Goal: Task Accomplishment & Management: Manage account settings

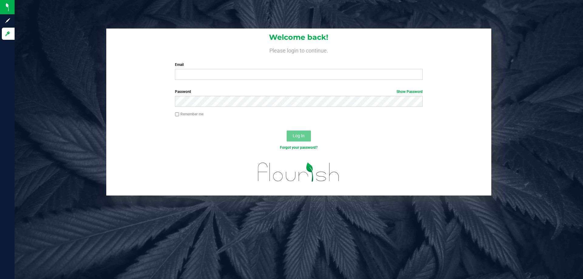
click at [222, 69] on div "Email Required Please format your email correctly." at bounding box center [298, 71] width 257 height 18
click at [220, 73] on input "Email" at bounding box center [299, 74] width 248 height 11
type input "[EMAIL_ADDRESS][DOMAIN_NAME]"
click at [302, 136] on span "Log In" at bounding box center [299, 135] width 12 height 5
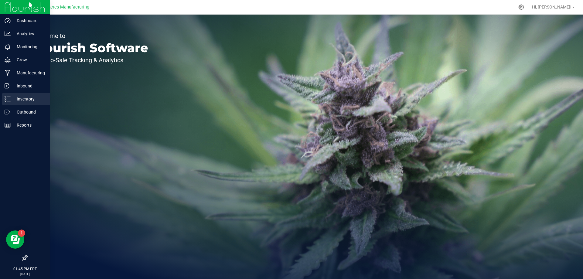
click at [17, 99] on p "Inventory" at bounding box center [29, 98] width 36 height 7
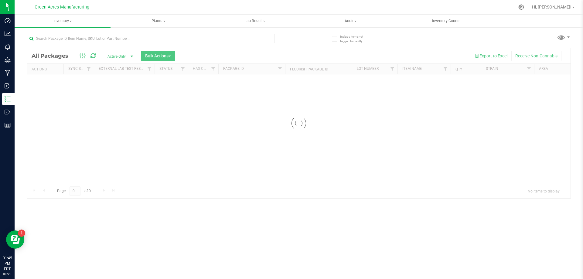
click at [69, 27] on link "Inventory All packages All inventory Waste log Create inventory" at bounding box center [63, 21] width 96 height 13
click at [68, 25] on uib-tab-heading "Inventory All packages All inventory Waste log Create inventory From packages F…" at bounding box center [63, 21] width 96 height 13
click at [68, 24] on uib-tab-heading "Inventory All packages All inventory Waste log Create inventory" at bounding box center [63, 21] width 96 height 13
click at [61, 74] on span "From bill of materials" at bounding box center [42, 72] width 55 height 5
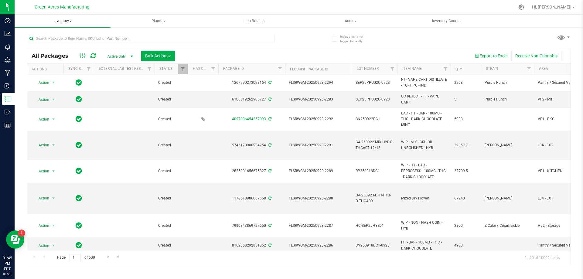
click at [67, 22] on span "Inventory" at bounding box center [63, 20] width 96 height 5
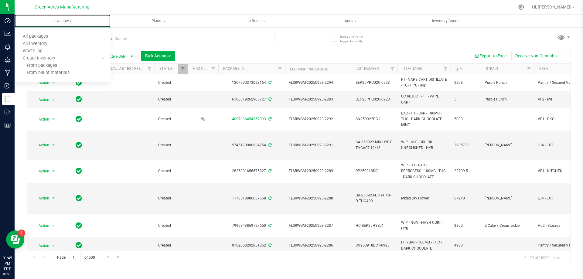
click at [61, 75] on span "From bill of materials" at bounding box center [42, 72] width 55 height 5
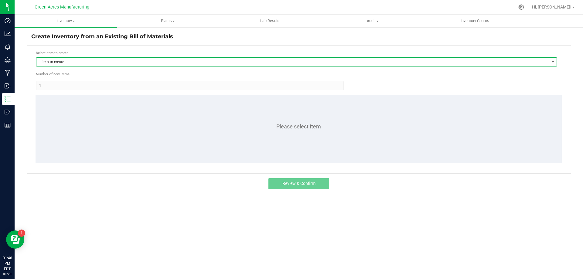
click at [75, 63] on span "Item to create" at bounding box center [292, 62] width 513 height 9
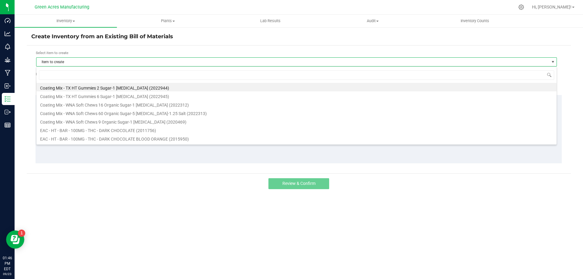
scroll to position [9, 521]
type input "Bof"
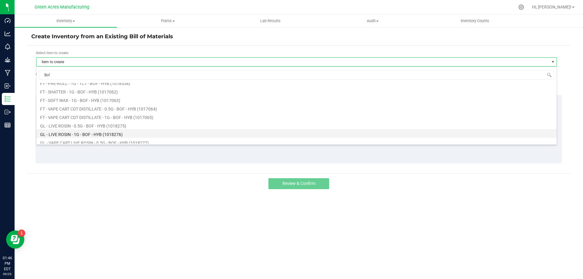
scroll to position [91, 0]
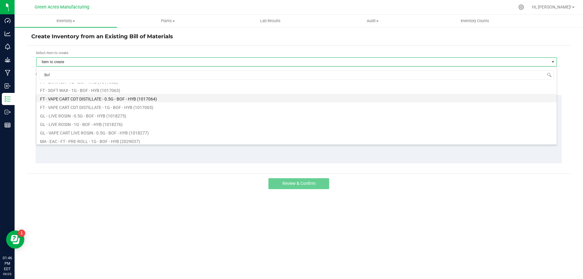
click at [179, 100] on li "FT - VAPE CART CDT DISTILLATE - 0.5G - BOF - HYB (1017064)" at bounding box center [296, 98] width 520 height 9
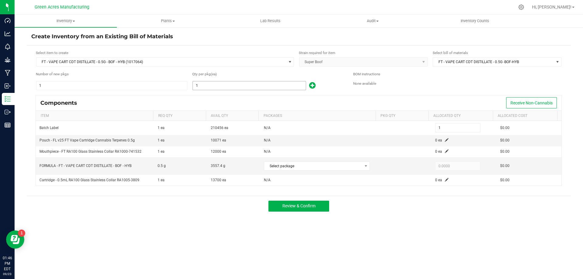
click at [199, 84] on input "1" at bounding box center [249, 85] width 113 height 9
type input "2"
type input "20"
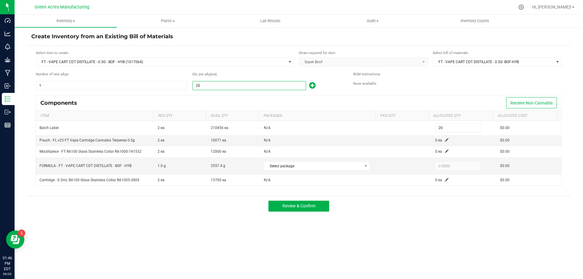
type input "200"
type input "2001"
type input "2,001"
click at [213, 84] on input "2001" at bounding box center [249, 85] width 113 height 9
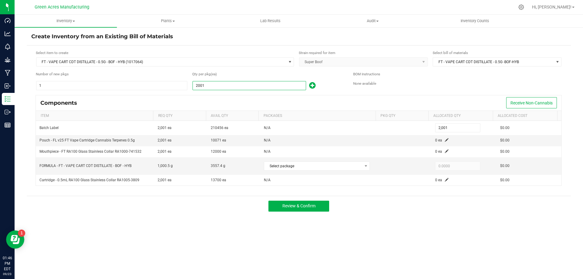
click at [213, 84] on input "2001" at bounding box center [249, 85] width 113 height 9
type input "2,001"
click at [445, 142] on span at bounding box center [447, 140] width 4 height 4
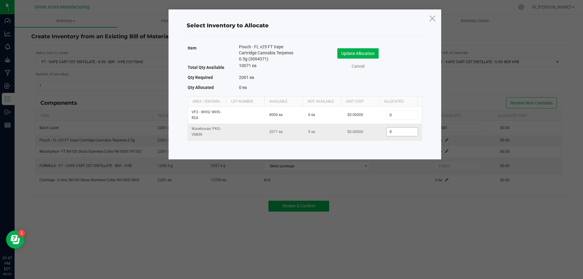
click at [403, 131] on input "0" at bounding box center [402, 132] width 31 height 9
paste input "2001"
type input "2,001"
click at [374, 55] on button "Update Allocation" at bounding box center [357, 53] width 41 height 10
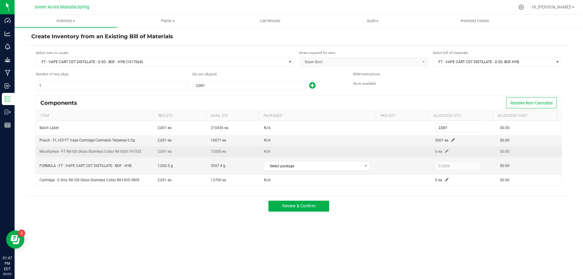
click at [443, 149] on td "0 ea" at bounding box center [464, 151] width 65 height 11
click at [445, 152] on span at bounding box center [447, 151] width 4 height 4
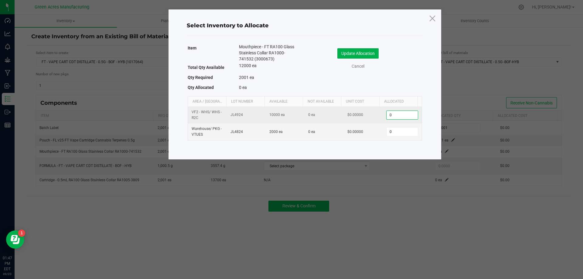
click at [399, 114] on input "0" at bounding box center [402, 115] width 31 height 9
paste input "2001"
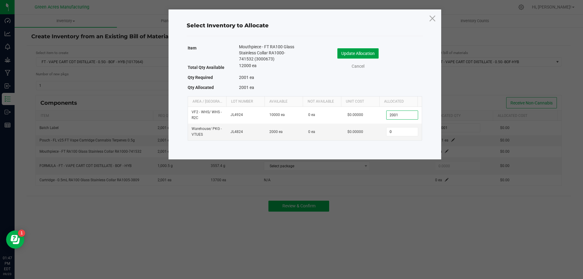
type input "2,001"
click at [371, 57] on button "Update Allocation" at bounding box center [357, 53] width 41 height 10
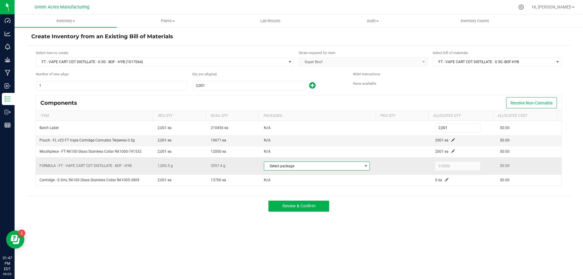
click at [364, 165] on span at bounding box center [366, 166] width 5 height 5
click at [351, 192] on li "2280169283295325 (SEP25BOF01B-0923)" at bounding box center [315, 191] width 106 height 9
type input "1,000.5000"
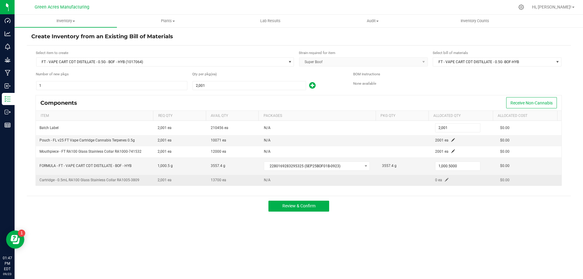
click at [445, 179] on span at bounding box center [447, 180] width 4 height 4
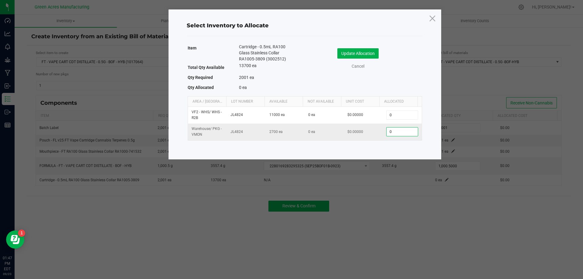
click at [393, 131] on input "0" at bounding box center [402, 132] width 31 height 9
paste input "2001"
type input "2,001"
click at [375, 54] on button "Update Allocation" at bounding box center [357, 53] width 41 height 10
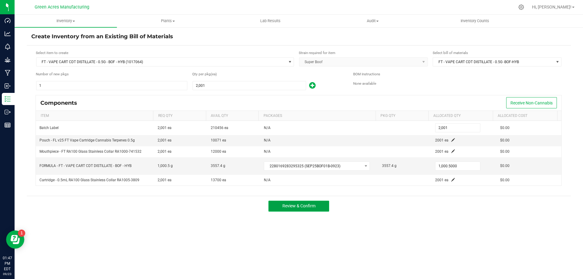
click at [321, 205] on button "Review & Confirm" at bounding box center [298, 206] width 61 height 11
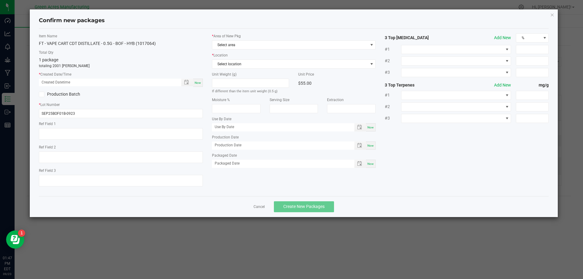
click at [195, 82] on span "Now" at bounding box center [198, 82] width 6 height 3
type input "09/23/2025 01:47 PM"
click at [249, 44] on span "Select area" at bounding box center [290, 45] width 156 height 9
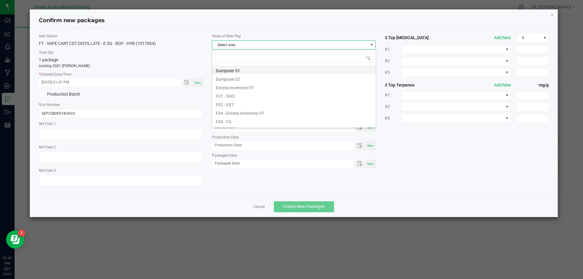
scroll to position [9, 164]
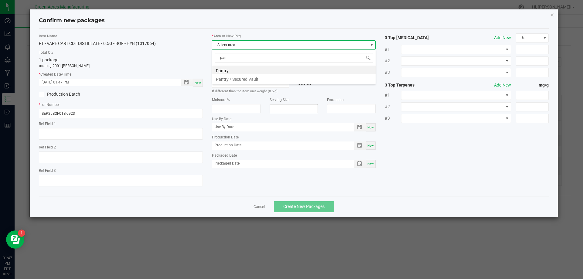
type input "pant"
click at [224, 79] on li "Pantry / Secured Vault" at bounding box center [293, 78] width 163 height 9
click at [231, 65] on span "Select location" at bounding box center [290, 64] width 156 height 9
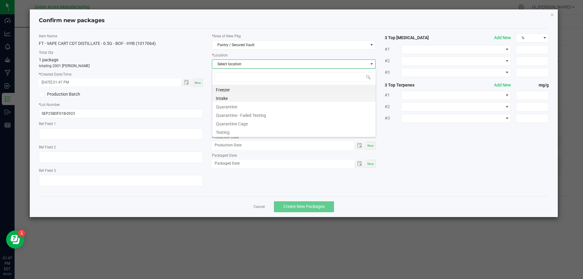
click at [242, 100] on li "Intake" at bounding box center [293, 97] width 163 height 9
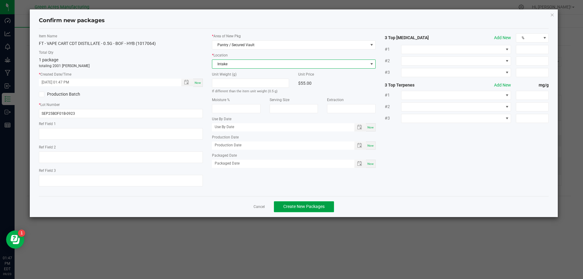
click at [307, 208] on span "Create New Packages" at bounding box center [303, 206] width 41 height 5
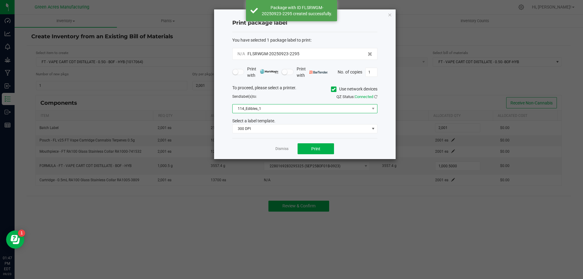
click at [326, 109] on span "114_Edibles_1" at bounding box center [301, 108] width 137 height 9
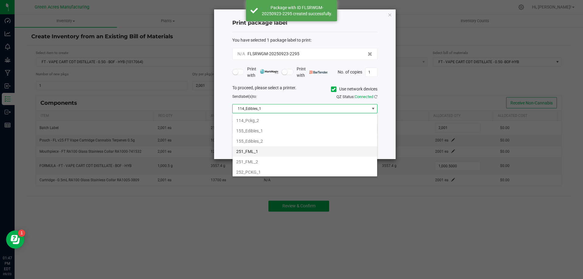
scroll to position [61, 0]
click at [312, 146] on li "252_PCKG_1" at bounding box center [305, 142] width 145 height 10
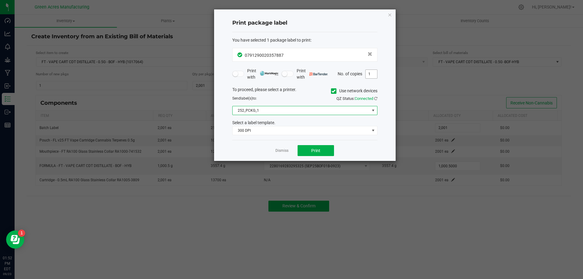
click at [372, 77] on input "1" at bounding box center [372, 74] width 12 height 9
type input "2"
click at [319, 149] on span "Print" at bounding box center [315, 150] width 9 height 5
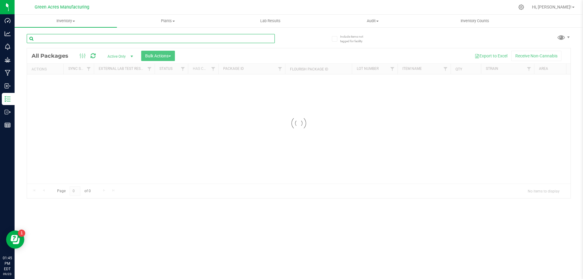
click at [115, 40] on input "text" at bounding box center [151, 38] width 248 height 9
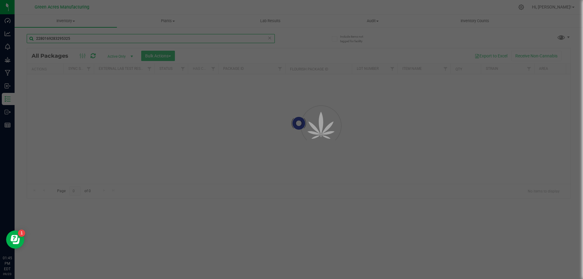
type input "2280169283295325"
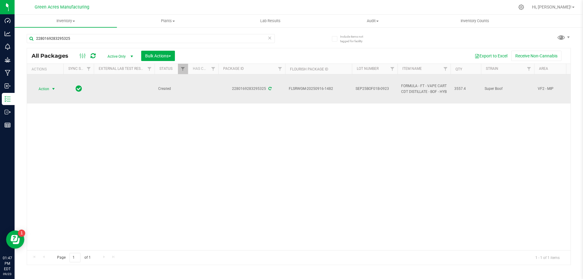
click at [50, 90] on span "select" at bounding box center [54, 89] width 8 height 9
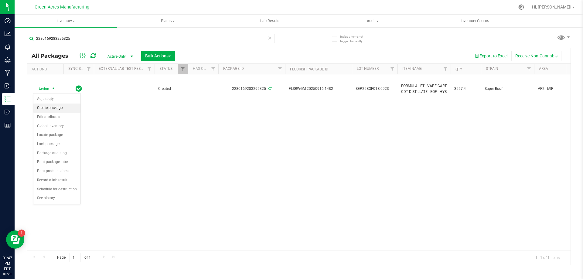
click at [55, 109] on li "Create package" at bounding box center [56, 108] width 47 height 9
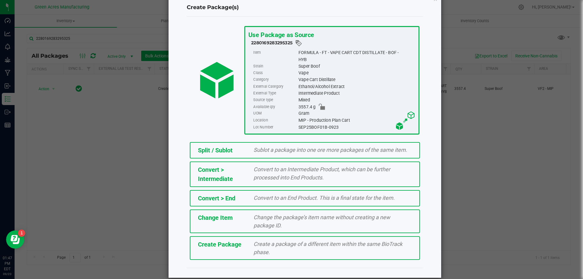
scroll to position [24, 0]
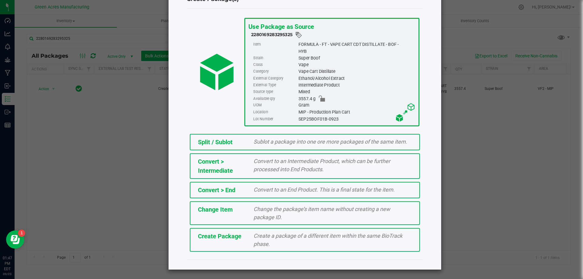
click at [229, 244] on div "Create Package Create a package of a different item within the same BioTrack ph…" at bounding box center [305, 240] width 230 height 24
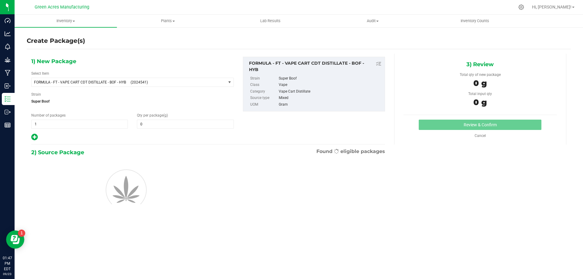
type input "0.0000"
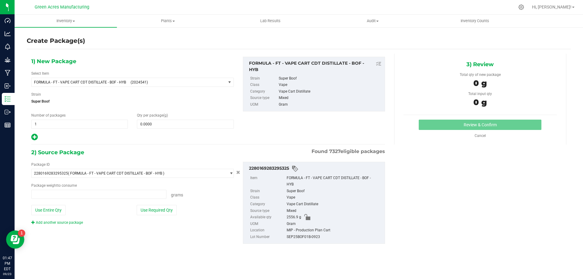
type input "0.0000 g"
click at [129, 79] on span "FORMULA - FT - VAPE CART CDT DISTILLATE - BOF - HYB (2024541)" at bounding box center [129, 82] width 194 height 9
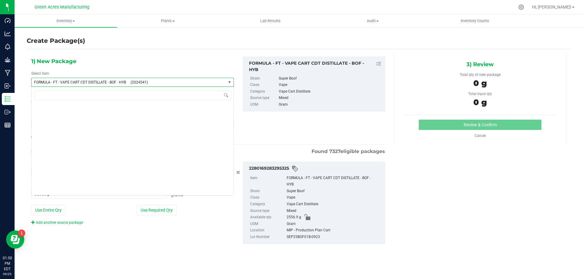
scroll to position [11173, 0]
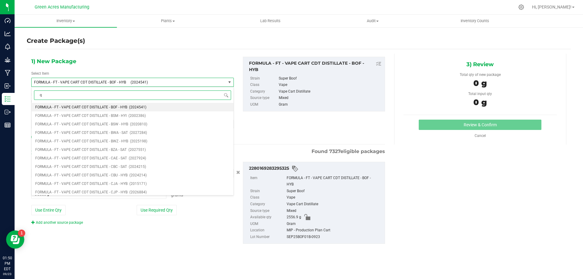
type input "qc"
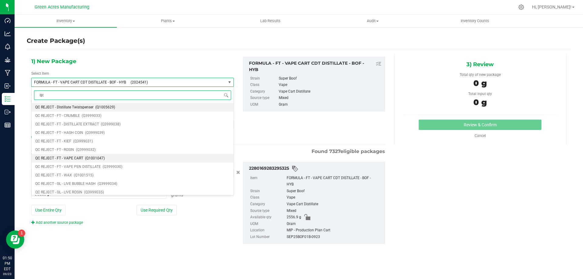
click at [155, 157] on li "QC REJECT - FT - VAPE CART (Q1001047)" at bounding box center [133, 158] width 202 height 9
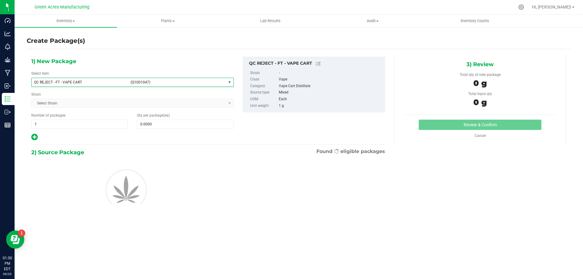
type input "0"
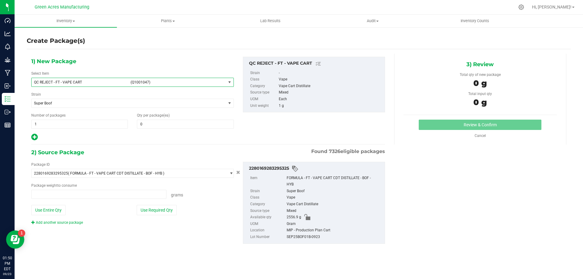
type input "0.0000 g"
click at [172, 121] on span at bounding box center [185, 124] width 97 height 9
type input "6"
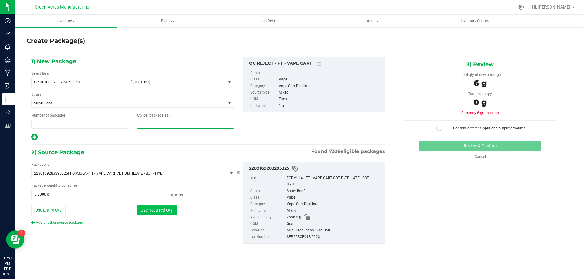
type input "6"
click at [149, 211] on button "Use Required Qty" at bounding box center [157, 210] width 40 height 10
type input "6.0000 g"
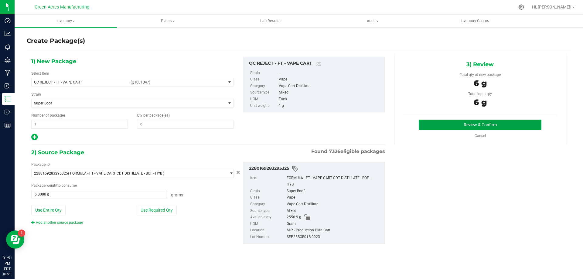
click at [510, 123] on button "Review & Confirm" at bounding box center [480, 125] width 123 height 10
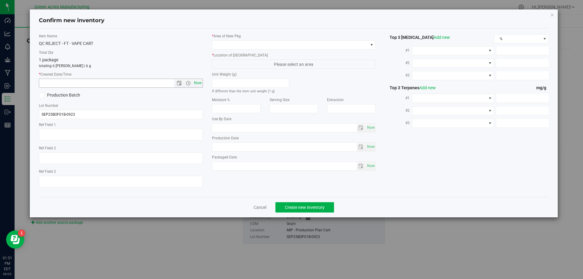
click at [198, 81] on span "Now" at bounding box center [198, 83] width 10 height 9
type input "9/23/2025 1:51 PM"
click at [273, 45] on span at bounding box center [290, 45] width 156 height 9
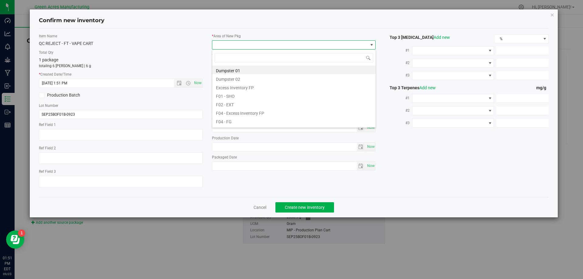
scroll to position [30, 0]
type input "mip"
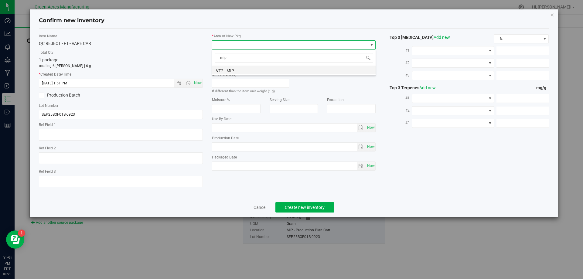
click at [244, 71] on li "VF2 - MIP" at bounding box center [293, 70] width 163 height 9
click at [248, 67] on span "MIP - Cannabis Waste" at bounding box center [290, 64] width 156 height 9
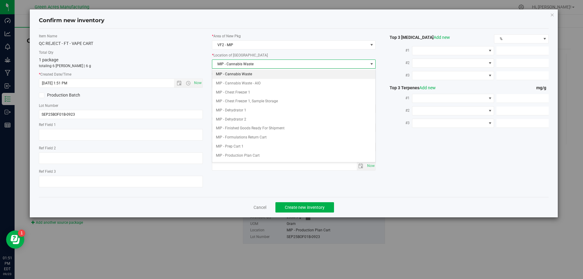
click at [248, 74] on li "MIP - Cannabis Waste" at bounding box center [293, 74] width 163 height 9
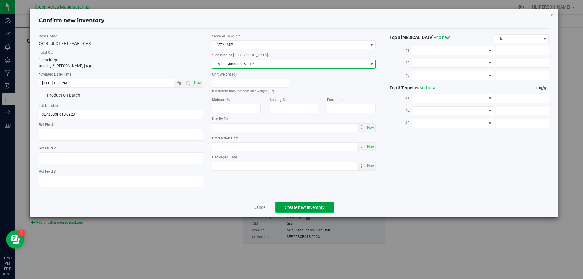
click at [298, 203] on button "Create new inventory" at bounding box center [304, 207] width 59 height 10
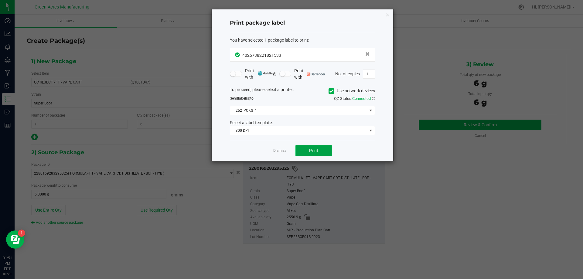
click at [319, 151] on button "Print" at bounding box center [313, 150] width 36 height 11
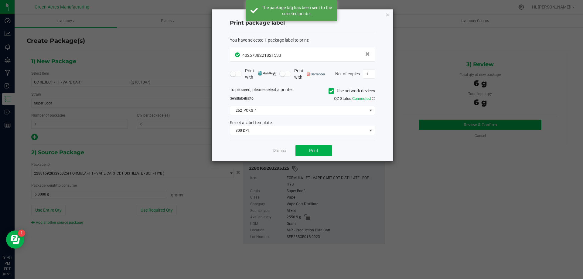
click at [387, 15] on icon "button" at bounding box center [387, 14] width 4 height 7
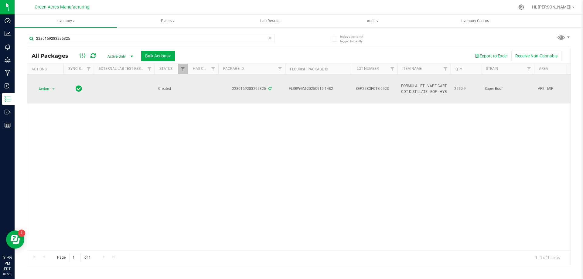
click at [384, 89] on span "SEP25BOF01B-0923" at bounding box center [375, 89] width 38 height 6
click at [366, 143] on div "Action Action Adjust qty Create package Edit attributes Global inventory Locate…" at bounding box center [299, 162] width 544 height 176
click at [51, 90] on span "select" at bounding box center [53, 89] width 5 height 5
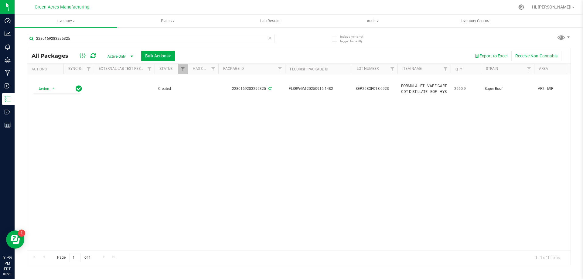
click at [378, 88] on span "SEP25BOF01B-0923" at bounding box center [375, 89] width 38 height 6
click at [378, 90] on input "SEP25BOF01B-0923" at bounding box center [373, 88] width 43 height 9
type input "SEP25BOF01"
click at [283, 157] on div "All Packages Active Only Active Only Lab Samples Locked All External Internal B…" at bounding box center [299, 156] width 544 height 217
click at [53, 88] on div at bounding box center [299, 156] width 544 height 217
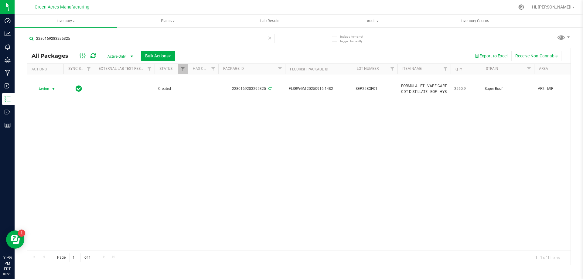
click at [53, 88] on span "select" at bounding box center [53, 89] width 5 height 5
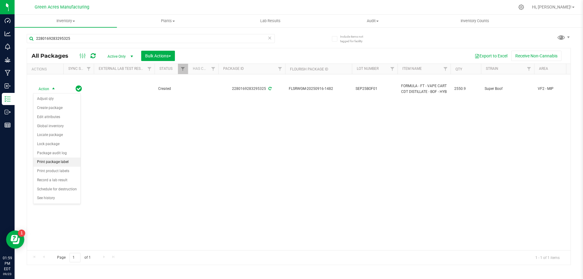
click at [69, 163] on li "Print package label" at bounding box center [56, 162] width 47 height 9
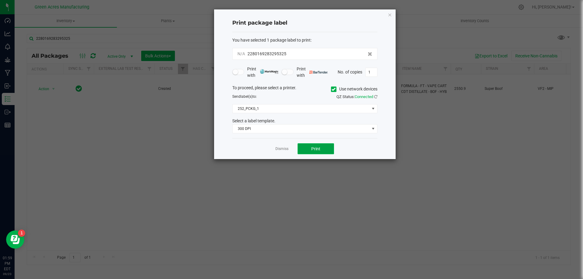
click at [314, 149] on span "Print" at bounding box center [315, 148] width 9 height 5
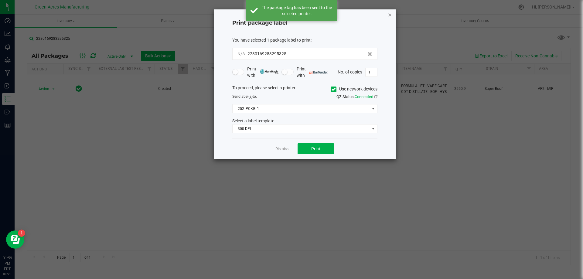
click at [389, 13] on icon "button" at bounding box center [390, 14] width 4 height 7
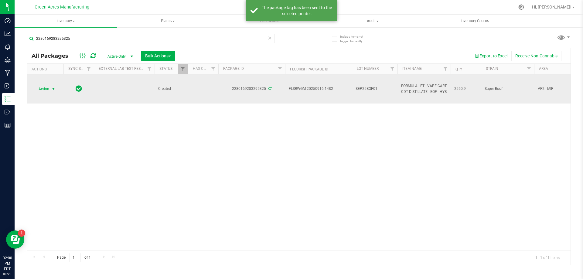
click at [376, 90] on span "SEP25BOF01" at bounding box center [375, 89] width 38 height 6
type input "SEP25BOF01C09-23"
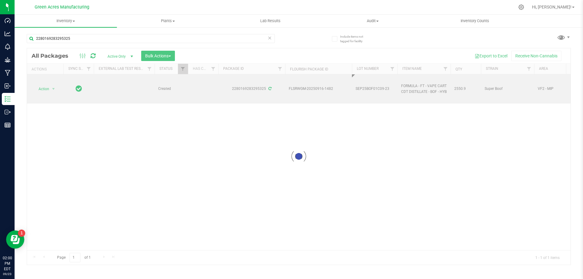
click at [388, 143] on div "Loading... All Packages Active Only Active Only Lab Samples Locked All External…" at bounding box center [299, 156] width 544 height 217
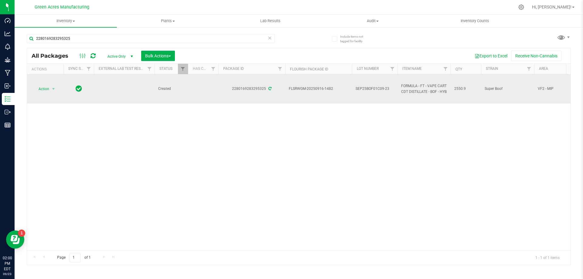
click at [382, 87] on span "SEP25BOF01C09-23" at bounding box center [375, 89] width 38 height 6
click at [379, 89] on input "SEP25BOF01C09-23" at bounding box center [373, 88] width 43 height 9
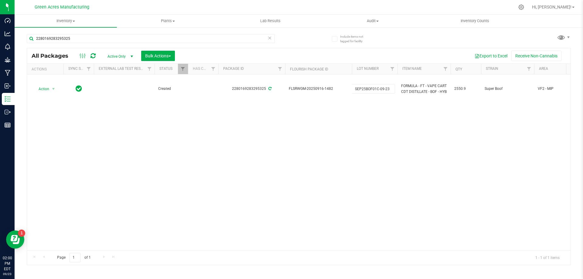
type input "SEP25BOF01C-0923"
click at [304, 146] on div "All Packages Active Only Active Only Lab Samples Locked All External Internal B…" at bounding box center [299, 156] width 544 height 217
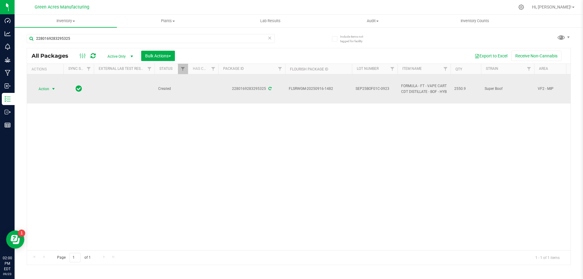
click at [53, 90] on span "select" at bounding box center [53, 89] width 5 height 5
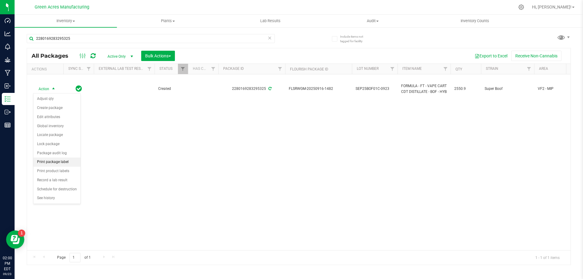
click at [65, 164] on li "Print package label" at bounding box center [56, 162] width 47 height 9
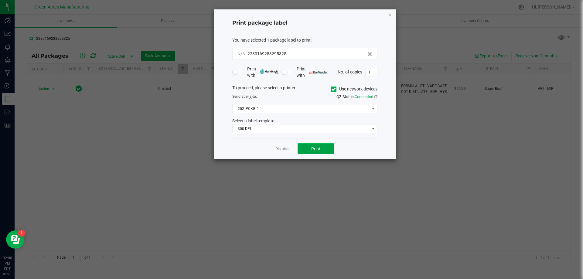
click at [317, 154] on button "Print" at bounding box center [316, 148] width 36 height 11
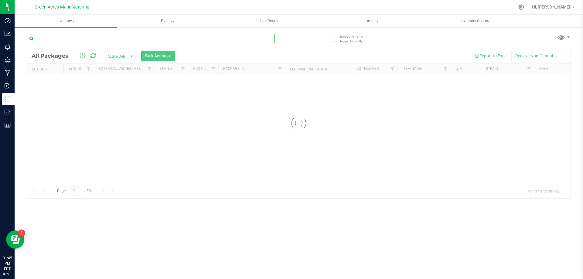
click at [121, 40] on input "text" at bounding box center [151, 38] width 248 height 9
click at [129, 41] on input "text" at bounding box center [151, 38] width 248 height 9
type input "3213372350479455"
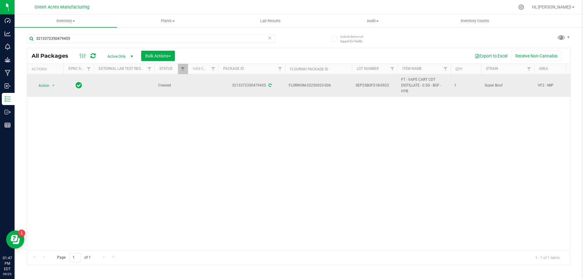
click at [374, 85] on span "SEP25BOF01B-0923" at bounding box center [375, 86] width 38 height 6
click at [374, 85] on input "SEP25BOF01B-0923" at bounding box center [373, 85] width 43 height 9
click at [391, 171] on div "Action Action Adjust qty Create package Edit attributes Global inventory Locate…" at bounding box center [299, 162] width 544 height 176
click at [49, 86] on span "Action" at bounding box center [41, 85] width 16 height 9
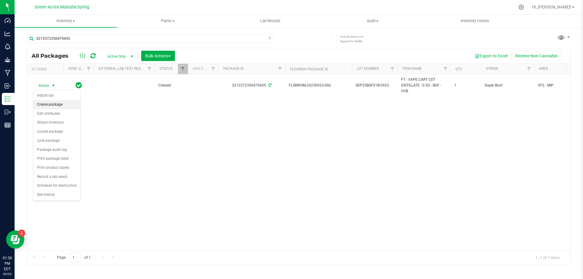
click at [52, 102] on li "Create package" at bounding box center [56, 104] width 47 height 9
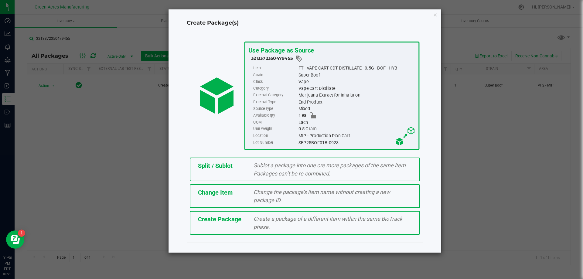
click at [434, 13] on icon "button" at bounding box center [435, 14] width 4 height 7
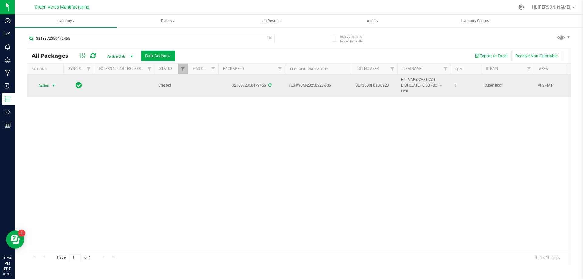
click at [53, 83] on span "select" at bounding box center [53, 85] width 5 height 5
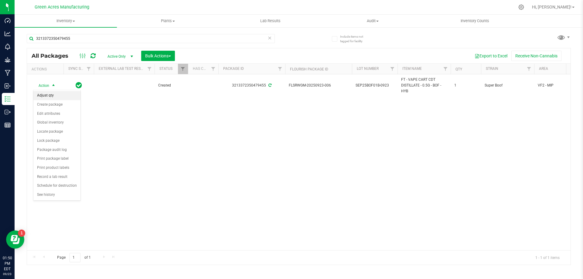
click at [62, 94] on li "Adjust qty" at bounding box center [56, 95] width 47 height 9
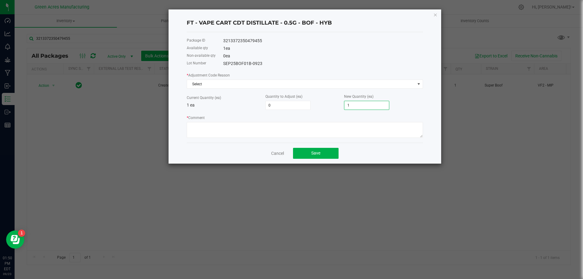
click at [371, 106] on input "1" at bounding box center [366, 105] width 45 height 9
type input "-1"
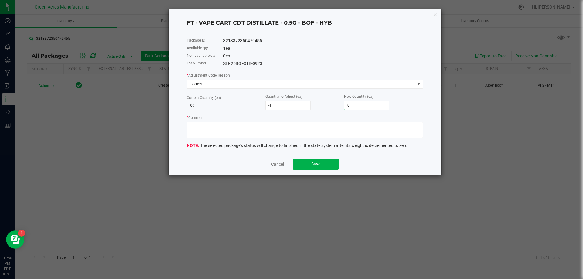
type input "0"
click at [258, 78] on div "* Adjustment Code Reason Select" at bounding box center [305, 80] width 236 height 17
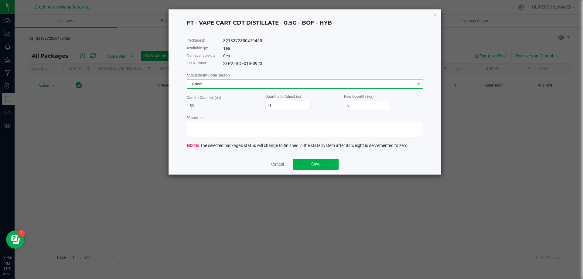
click at [255, 82] on span "Select" at bounding box center [301, 84] width 228 height 9
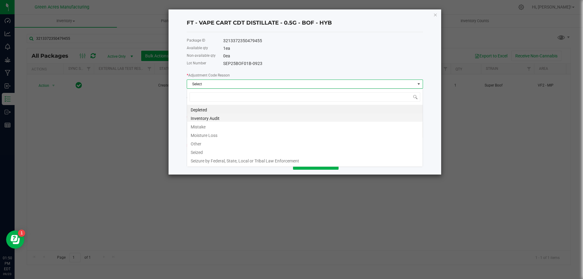
scroll to position [9, 236]
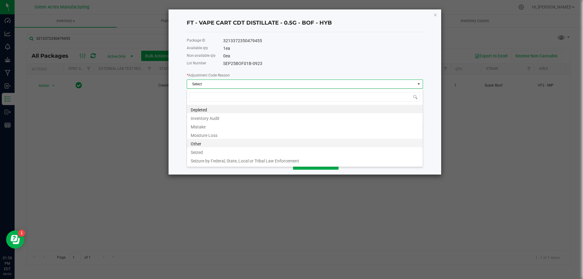
click at [234, 142] on li "Other" at bounding box center [305, 143] width 236 height 9
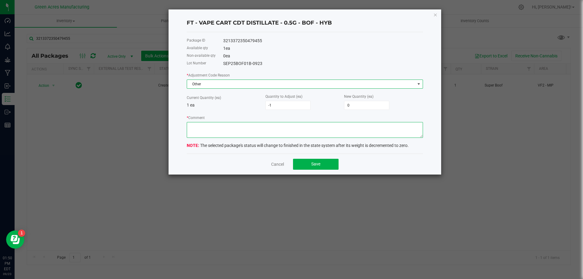
click at [240, 134] on textarea "* Comment" at bounding box center [305, 130] width 236 height 16
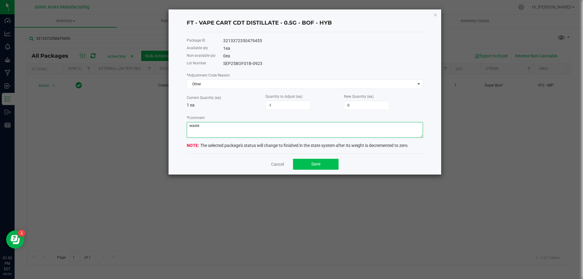
type textarea "waste"
click at [313, 166] on span "Save" at bounding box center [315, 164] width 9 height 5
